Goal: Information Seeking & Learning: Learn about a topic

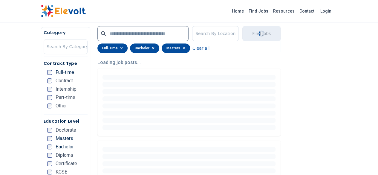
scroll to position [149, 0]
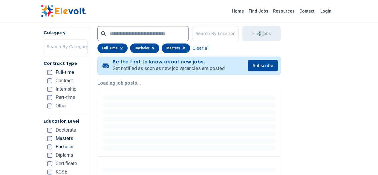
scroll to position [119, 0]
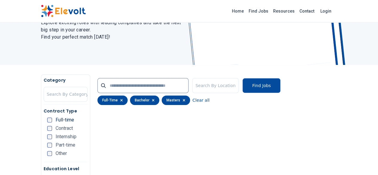
scroll to position [119, 0]
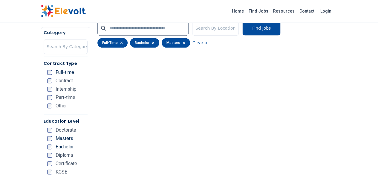
click at [152, 43] on icon "button" at bounding box center [153, 43] width 3 height 4
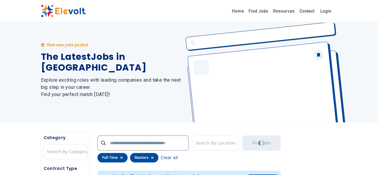
scroll to position [0, 0]
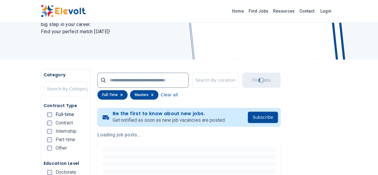
scroll to position [90, 0]
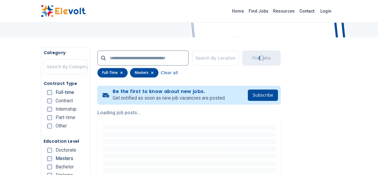
click at [130, 72] on div "masters" at bounding box center [144, 73] width 28 height 10
click at [151, 73] on icon "button" at bounding box center [152, 73] width 3 height 4
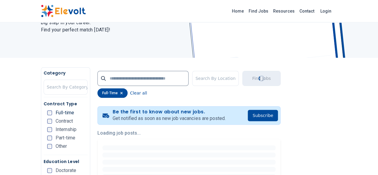
scroll to position [0, 0]
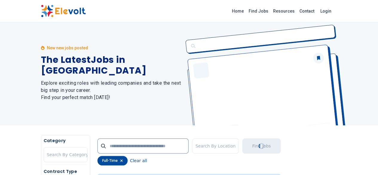
scroll to position [121, 0]
